Goal: Information Seeking & Learning: Find specific fact

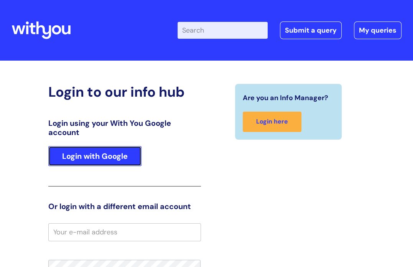
click at [113, 162] on link "Login with Google" at bounding box center [94, 156] width 93 height 20
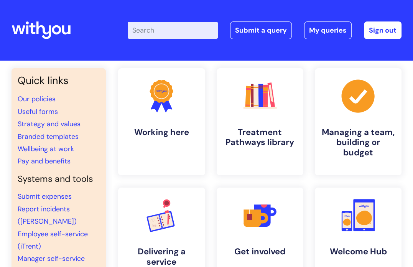
click at [161, 31] on input "Enter your search term here..." at bounding box center [173, 30] width 90 height 17
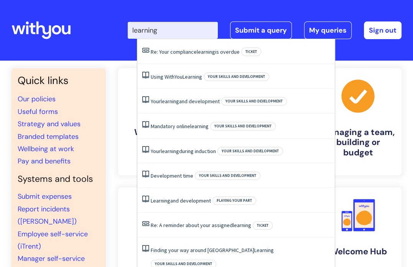
type input "learning"
click button "Search" at bounding box center [0, 0] width 0 height 0
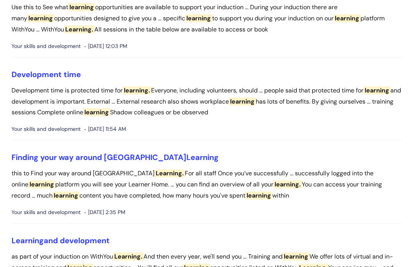
scroll to position [422, 0]
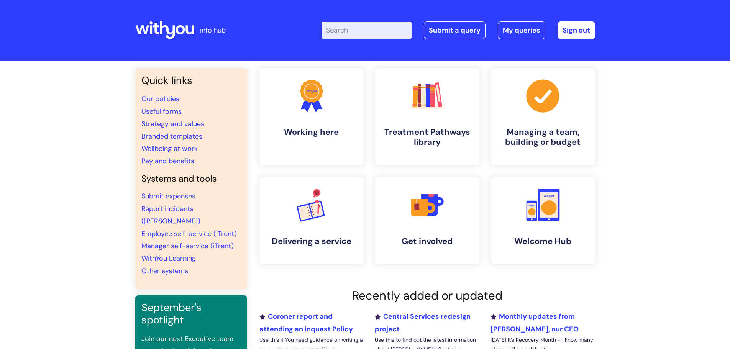
click at [347, 32] on input "Enter your search term here..." at bounding box center [367, 30] width 90 height 17
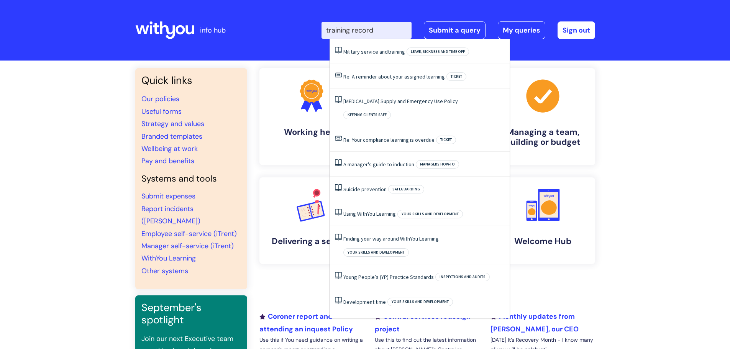
drag, startPoint x: 275, startPoint y: 25, endPoint x: 272, endPoint y: 21, distance: 4.1
click at [272, 21] on div "Enter your search term here... training record Search Submit a query My queries…" at bounding box center [423, 30] width 346 height 45
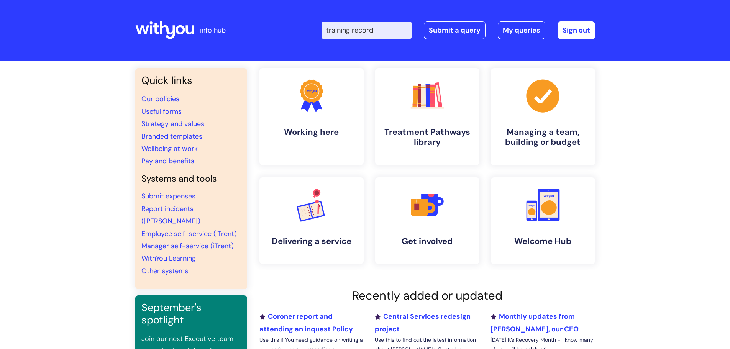
click at [391, 26] on input "training record" at bounding box center [367, 30] width 90 height 17
click at [334, 29] on input "training record" at bounding box center [367, 30] width 90 height 17
type input "my training record"
click button "Search" at bounding box center [0, 0] width 0 height 0
